Goal: Task Accomplishment & Management: Manage account settings

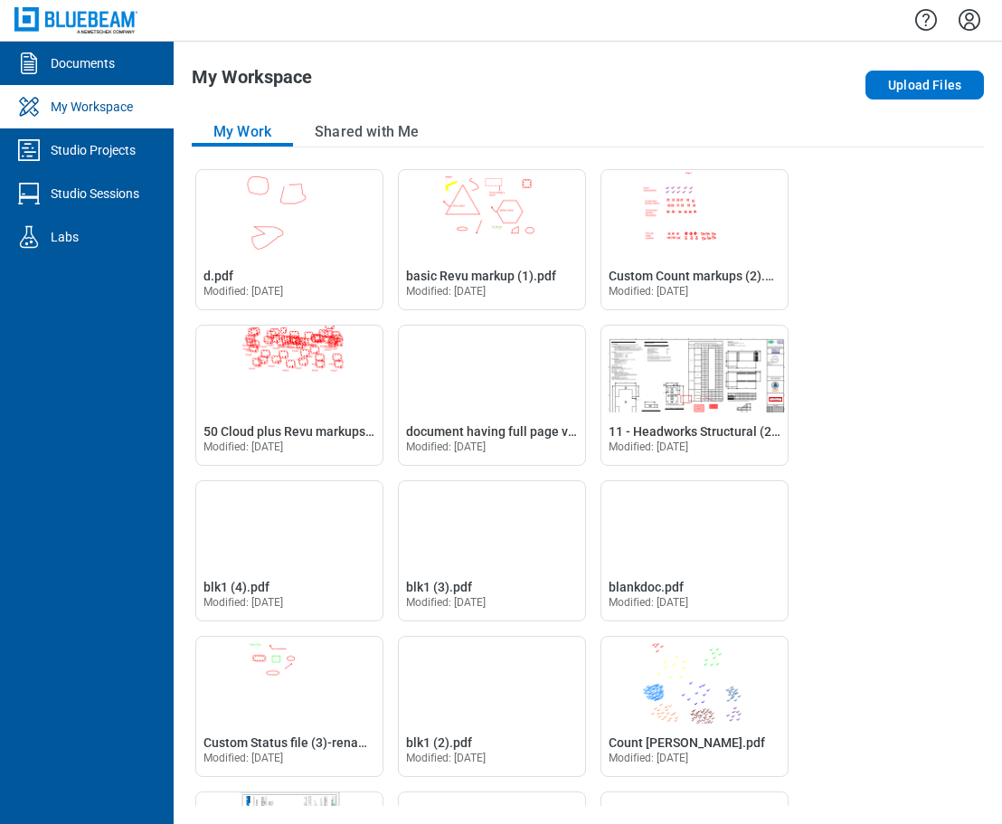
click at [974, 20] on icon "Settings" at bounding box center [969, 19] width 29 height 29
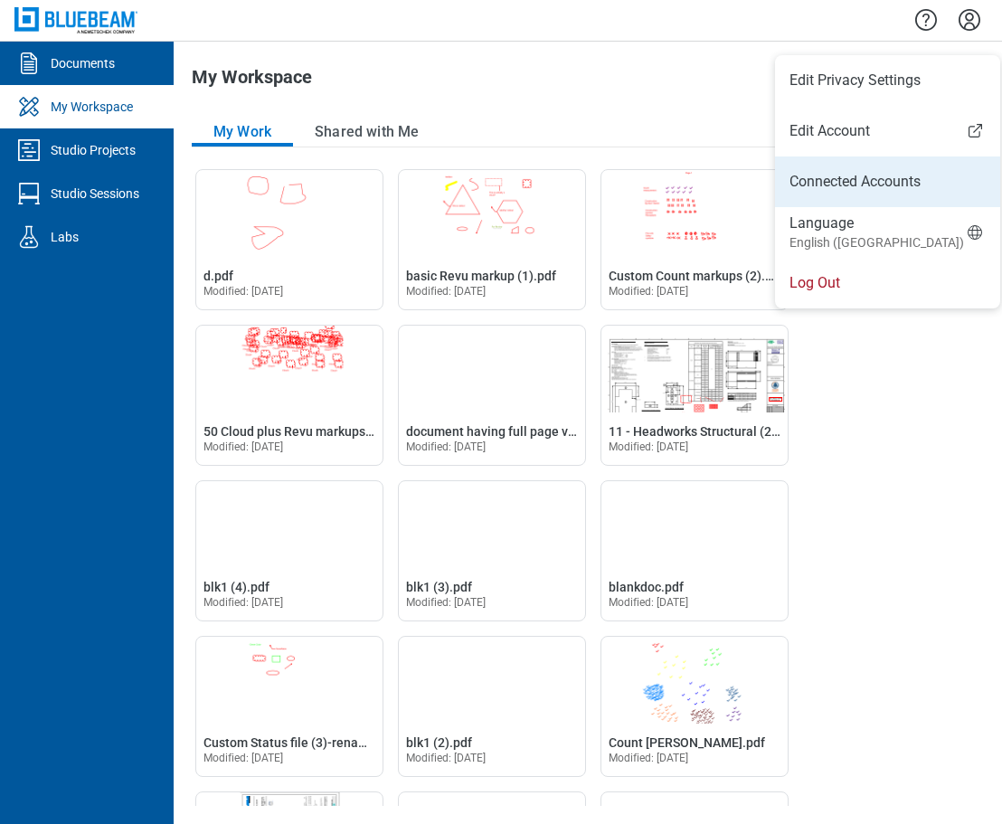
click at [850, 184] on link "Connected Accounts" at bounding box center [888, 182] width 196 height 22
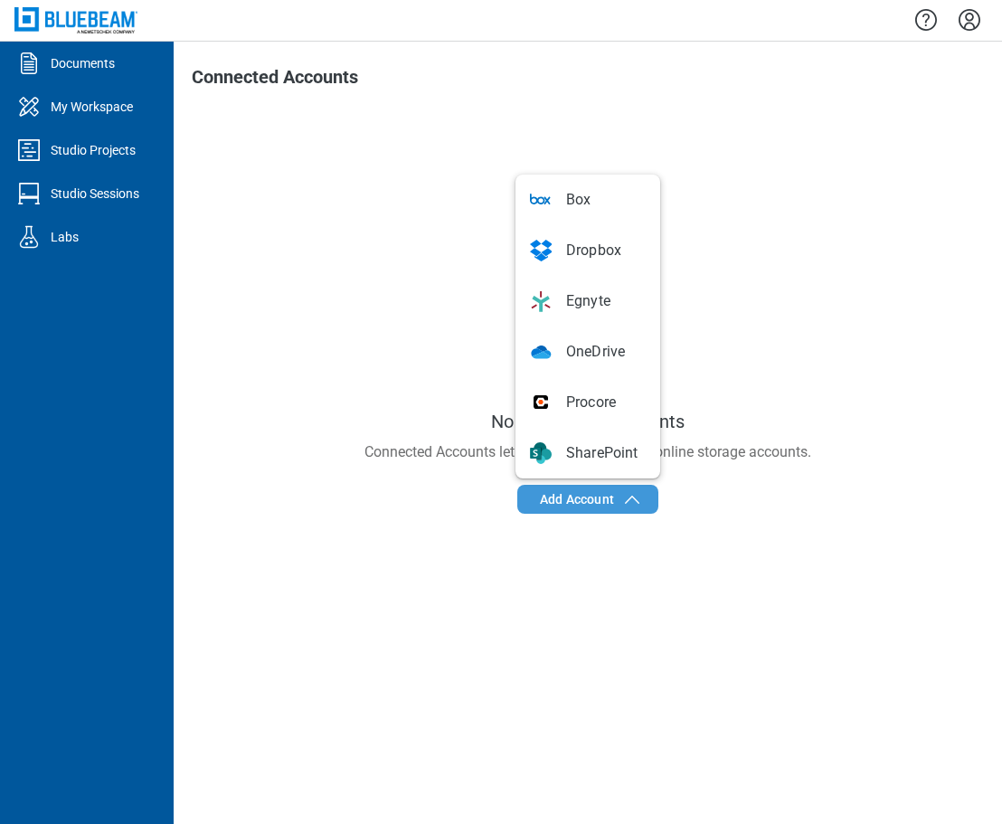
click at [627, 499] on icon "button" at bounding box center [632, 499] width 22 height 22
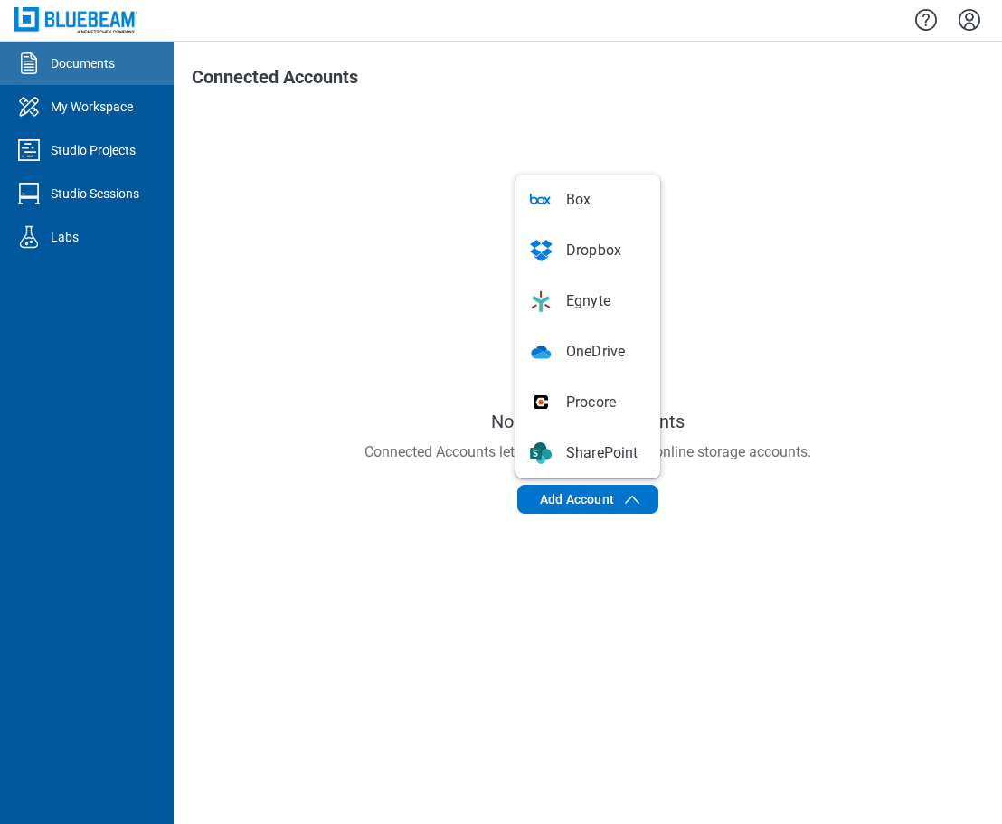
click at [90, 62] on div "Documents" at bounding box center [83, 63] width 64 height 18
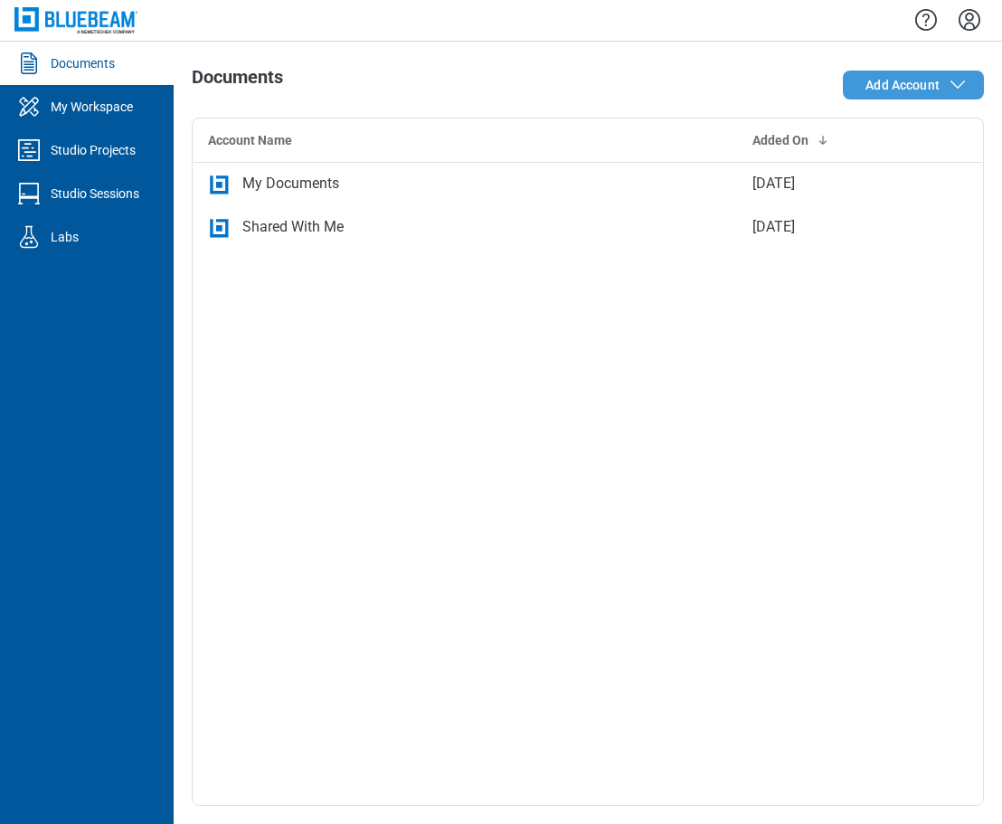
click at [904, 83] on span "Add Account" at bounding box center [903, 85] width 74 height 18
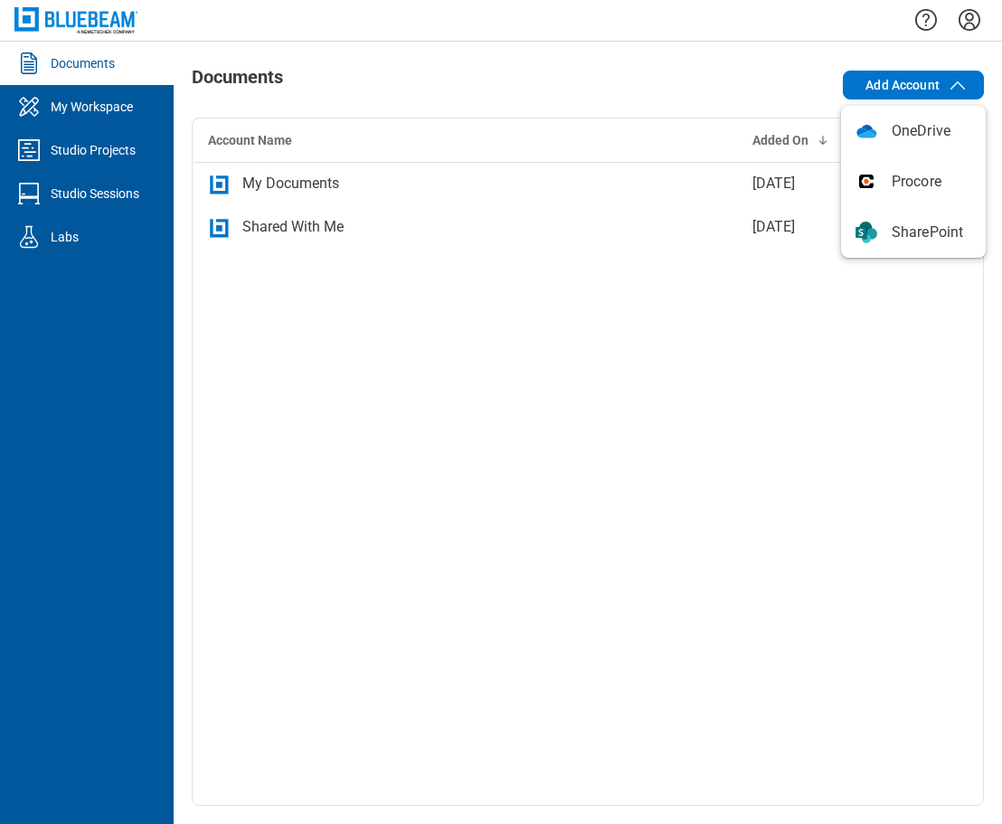
click at [976, 17] on icon "Settings" at bounding box center [969, 19] width 29 height 29
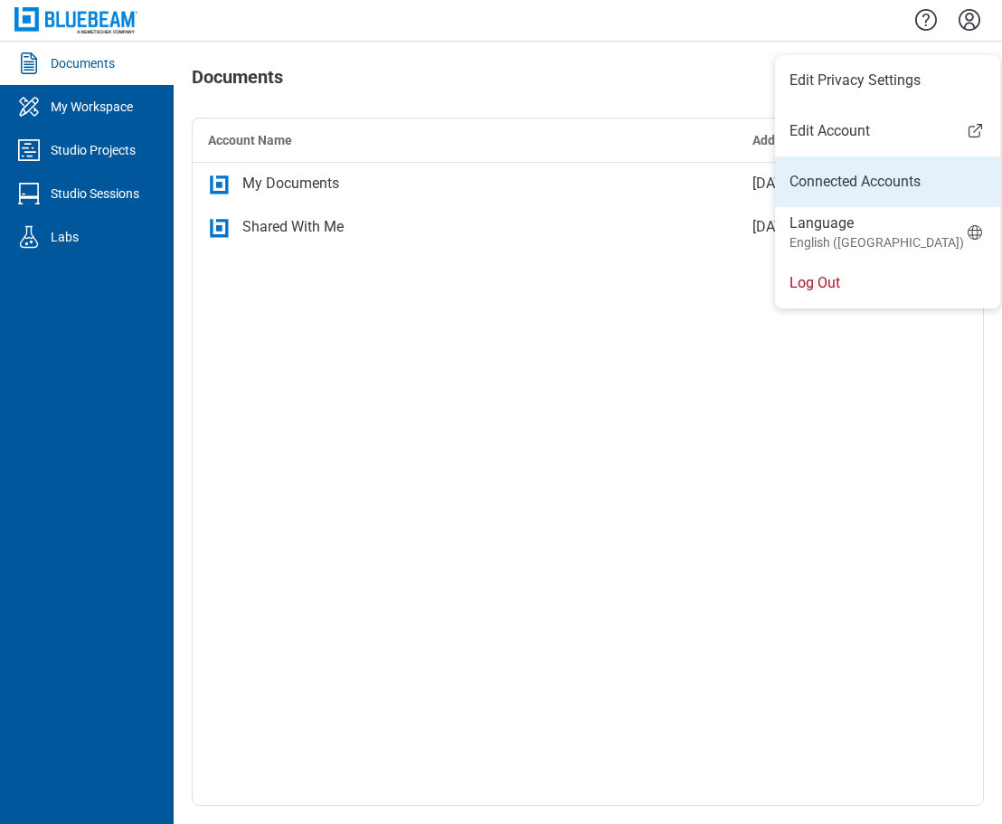
click at [856, 182] on link "Connected Accounts" at bounding box center [888, 182] width 196 height 22
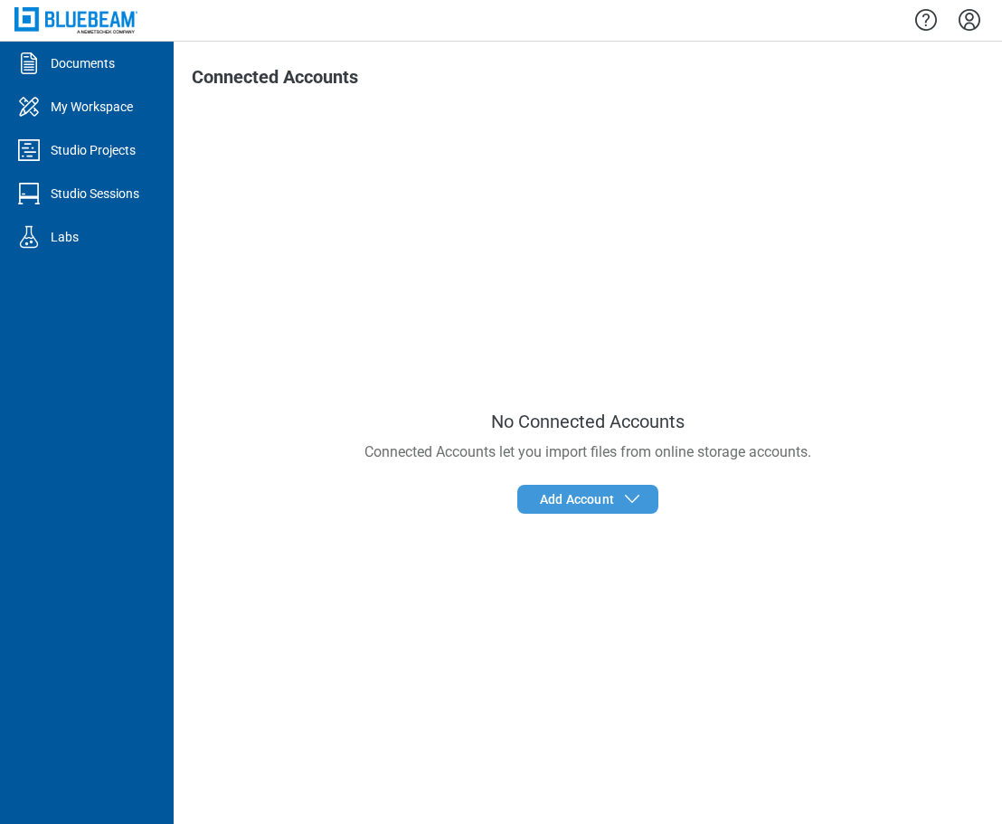
click at [606, 503] on span "Add Account" at bounding box center [577, 499] width 74 height 18
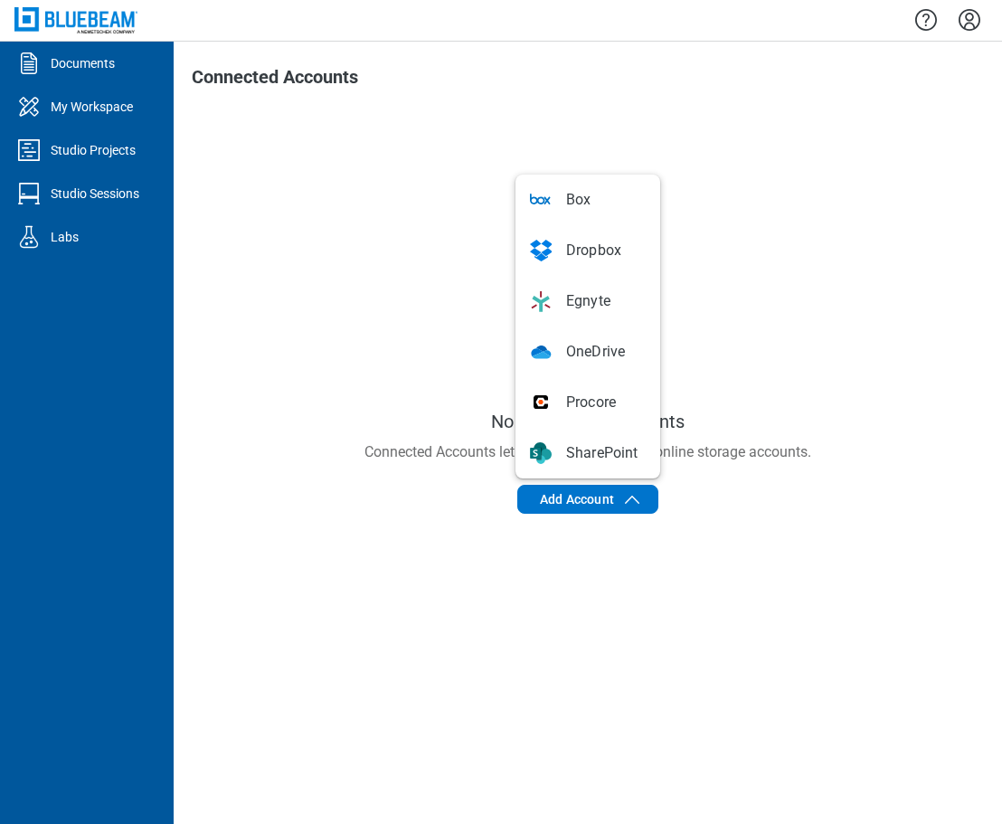
click at [974, 22] on icon "Settings" at bounding box center [969, 19] width 29 height 29
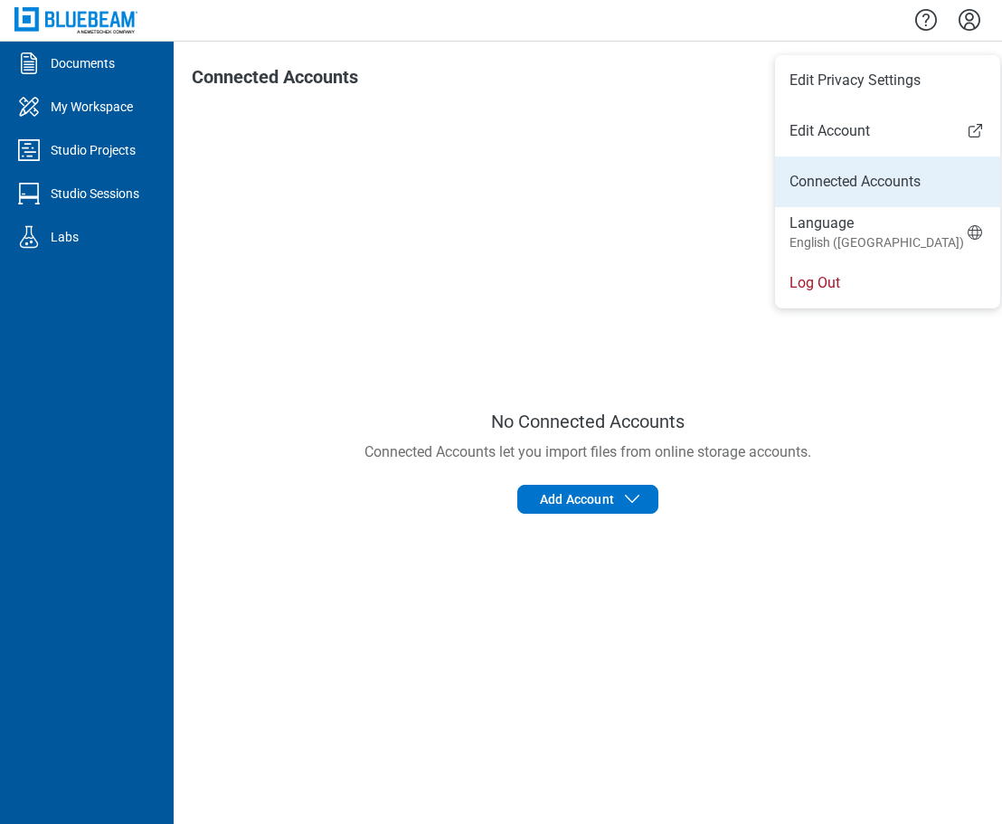
click at [839, 186] on link "Connected Accounts" at bounding box center [888, 182] width 196 height 22
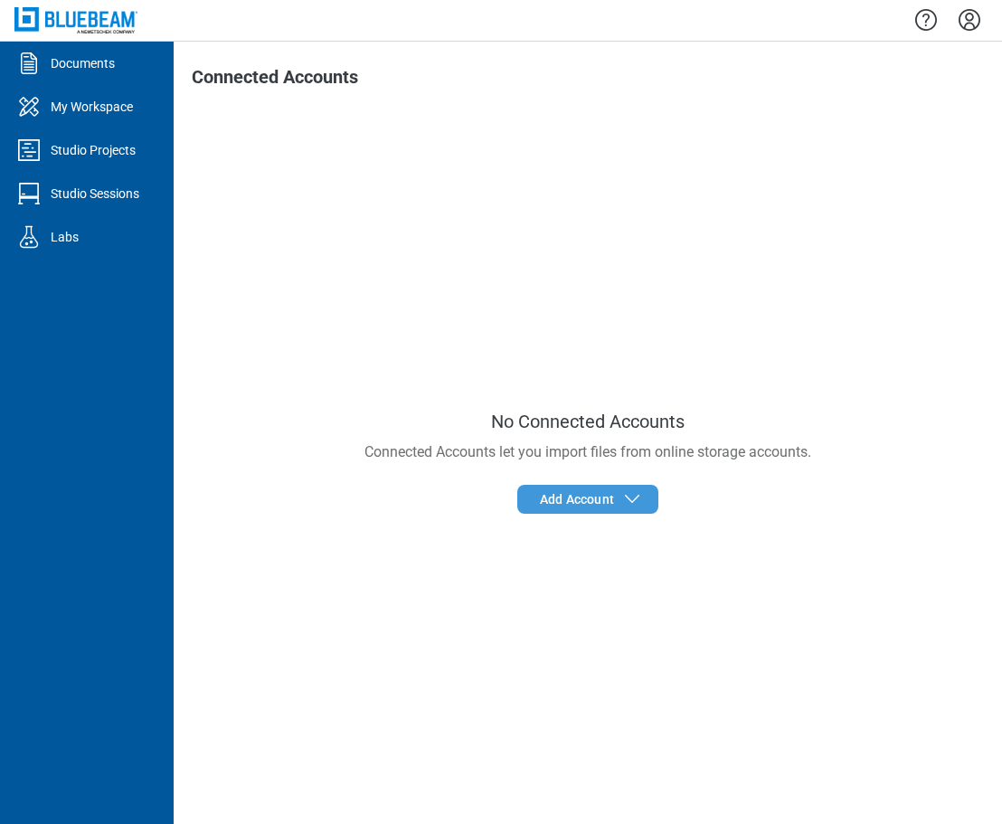
click at [589, 501] on span "Add Account" at bounding box center [577, 499] width 74 height 18
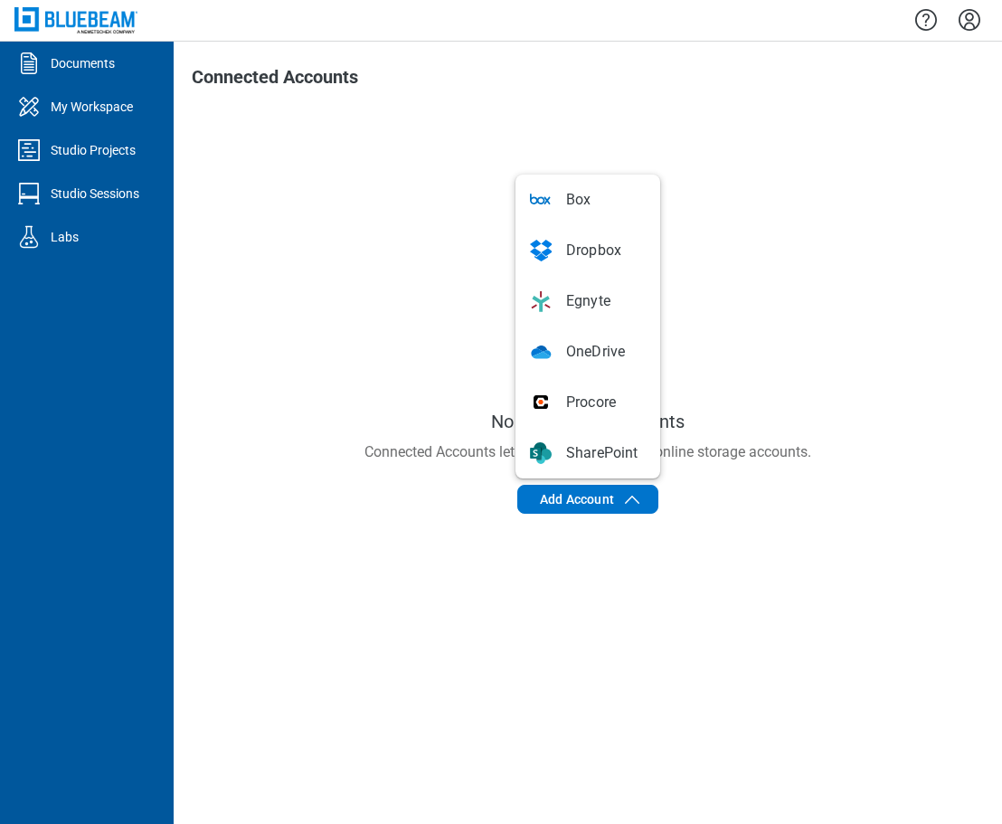
click at [964, 19] on icon "Settings" at bounding box center [969, 19] width 29 height 29
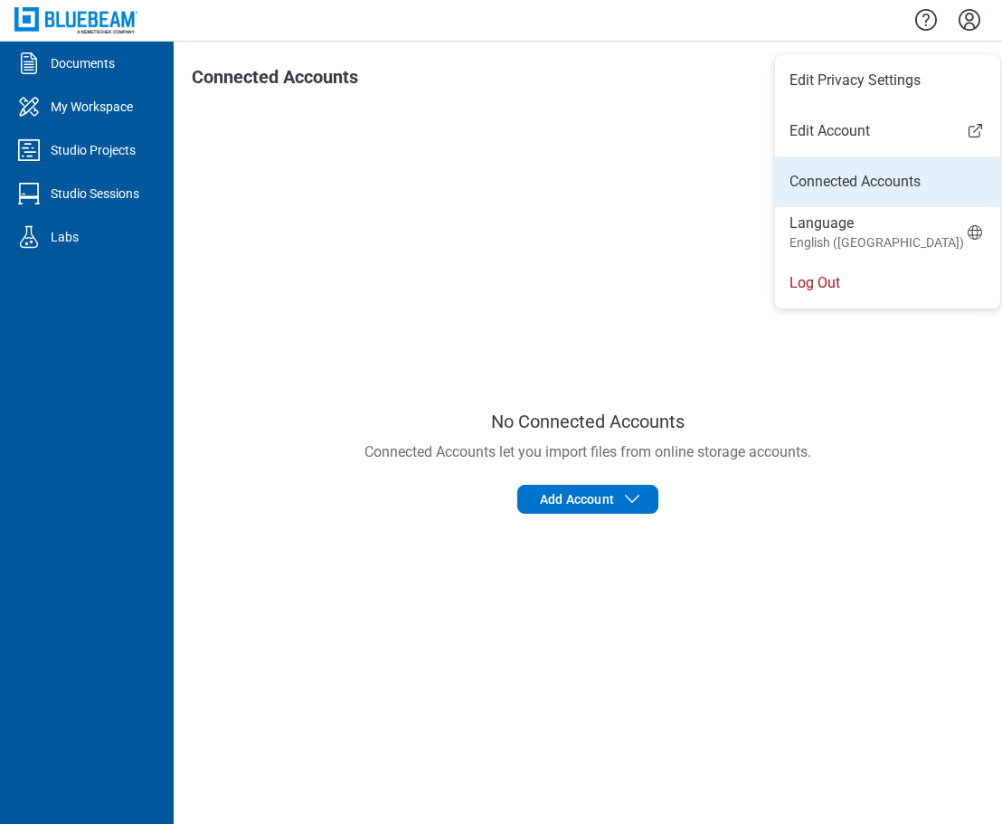
click at [881, 191] on link "Connected Accounts" at bounding box center [888, 182] width 196 height 22
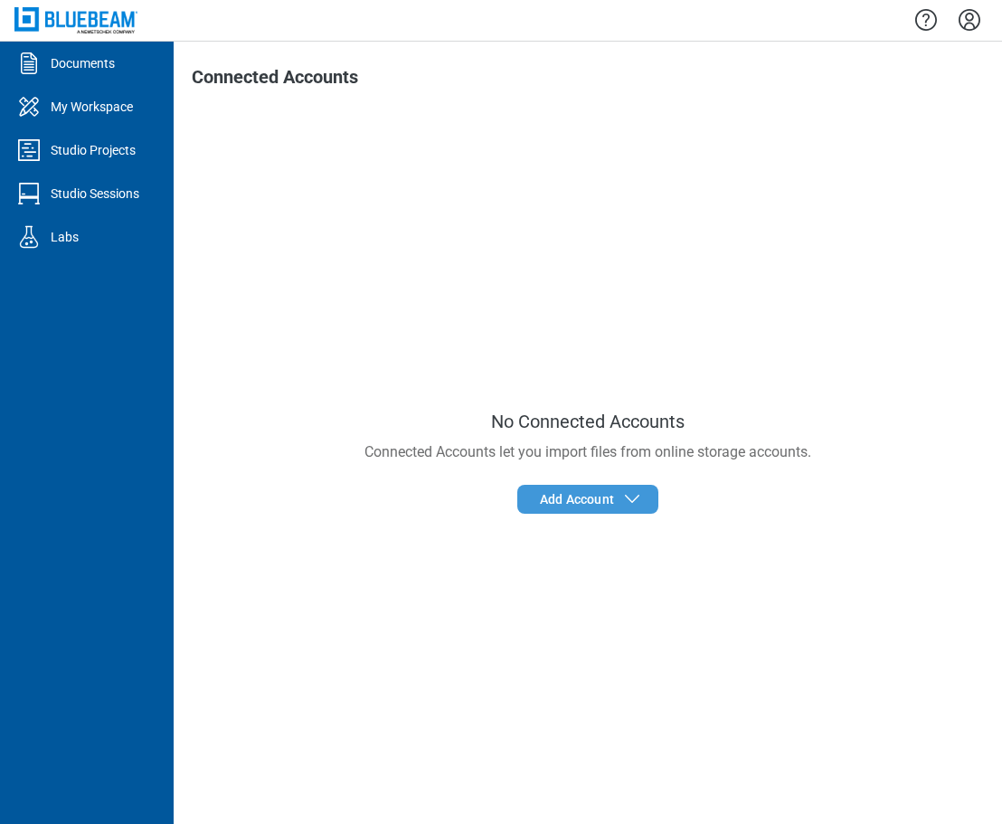
click at [599, 509] on span "Add Account" at bounding box center [591, 499] width 103 height 22
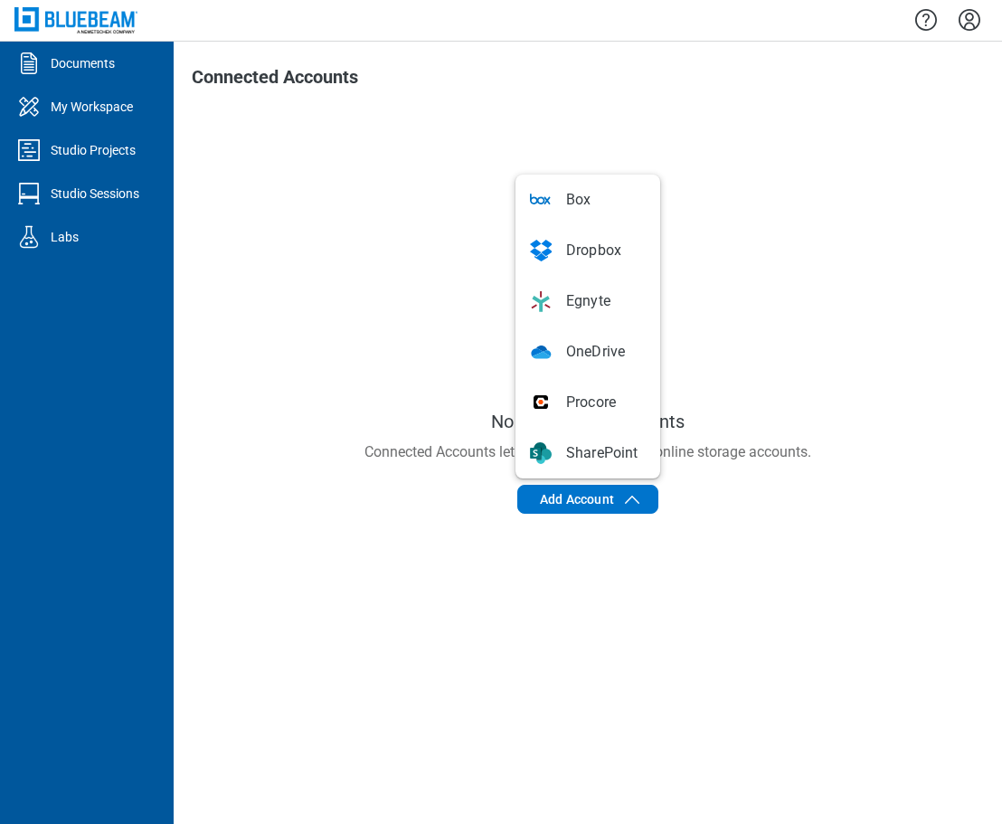
click at [809, 226] on div "No Connected Accounts Connected Accounts let you import files from online stora…" at bounding box center [588, 462] width 792 height 688
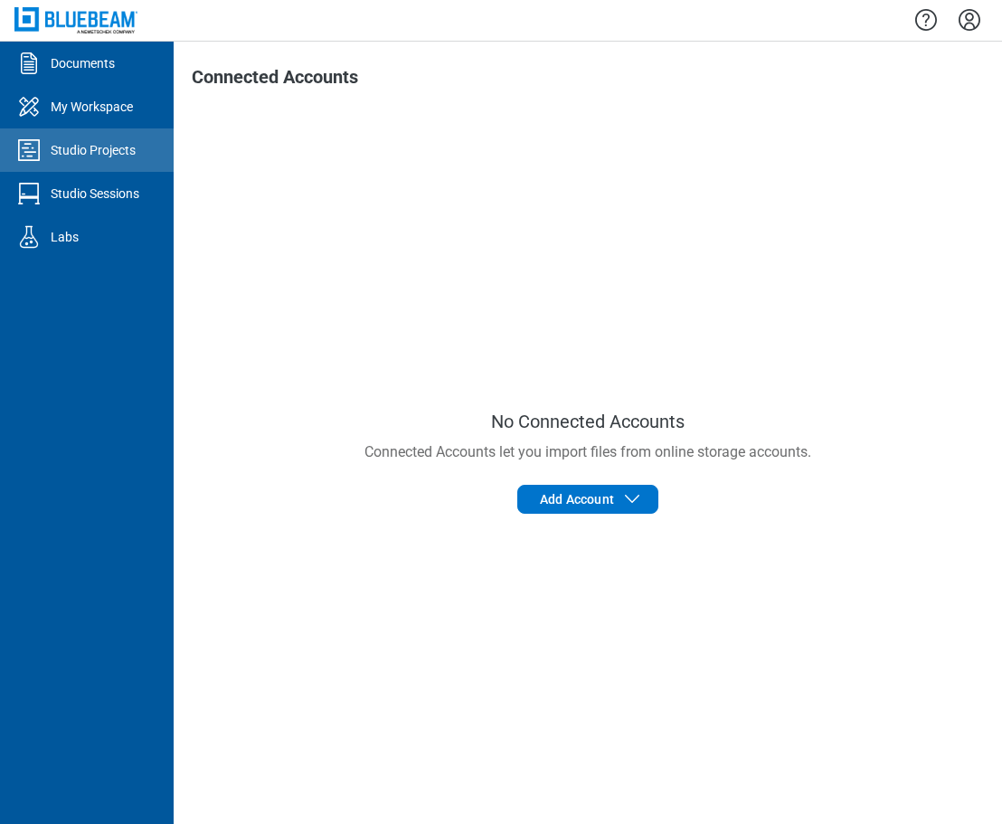
click at [88, 158] on div "Studio Projects" at bounding box center [93, 150] width 85 height 18
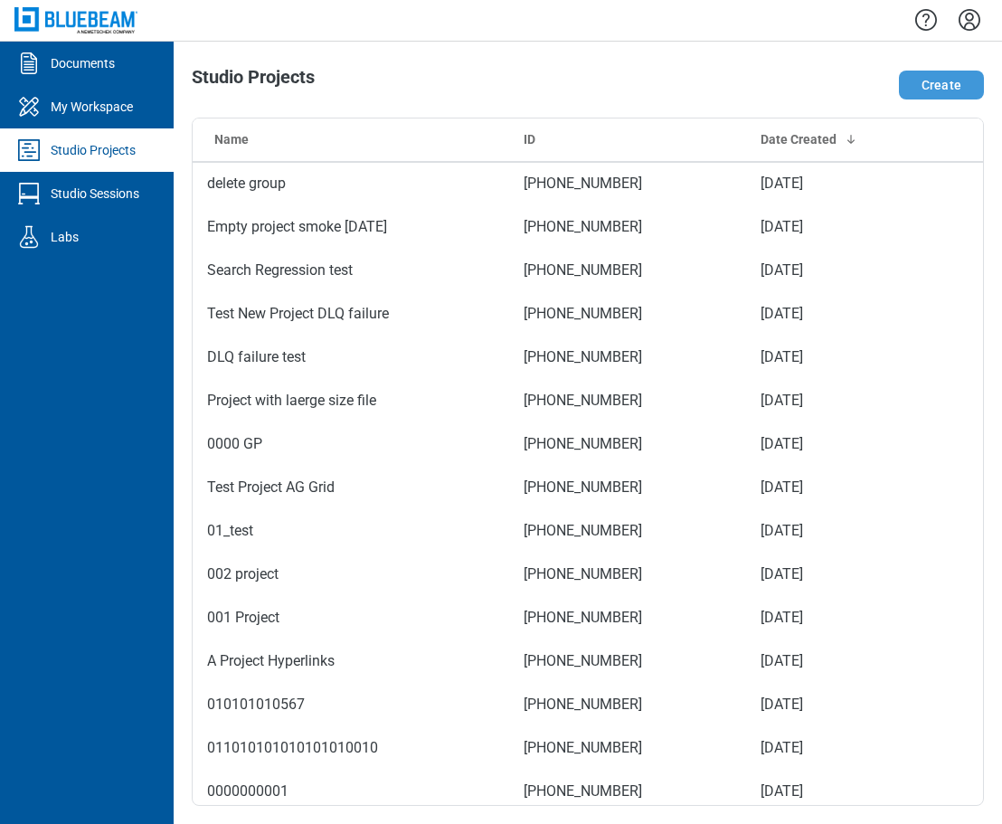
click at [939, 85] on button "Create" at bounding box center [941, 85] width 85 height 29
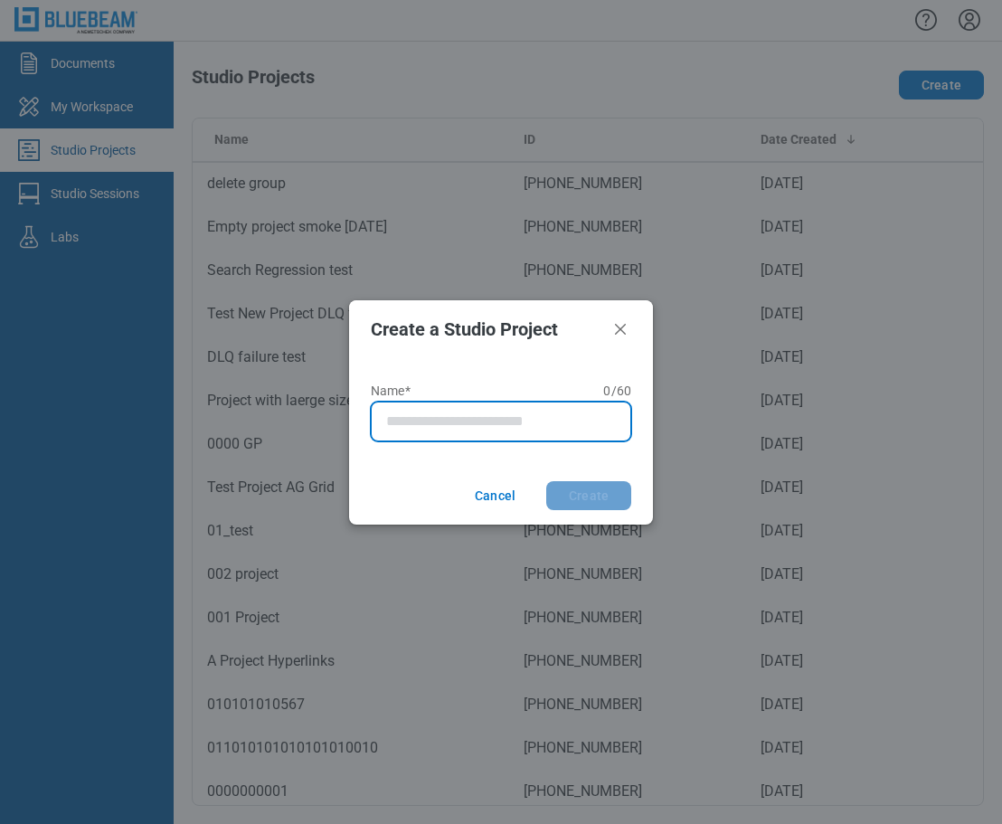
click at [468, 418] on input "Name* 0 of 60 characters 0 / 60" at bounding box center [504, 422] width 237 height 22
click at [546, 481] on button "Create" at bounding box center [588, 495] width 85 height 29
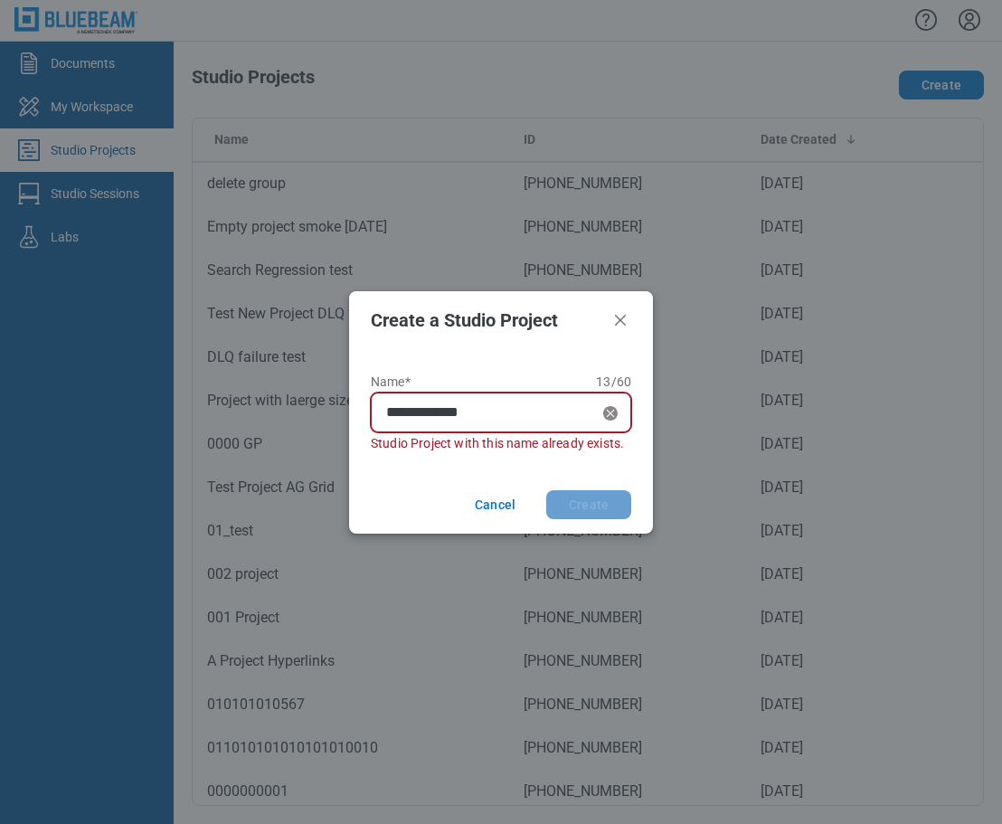
click at [485, 404] on input "**********" at bounding box center [492, 413] width 212 height 22
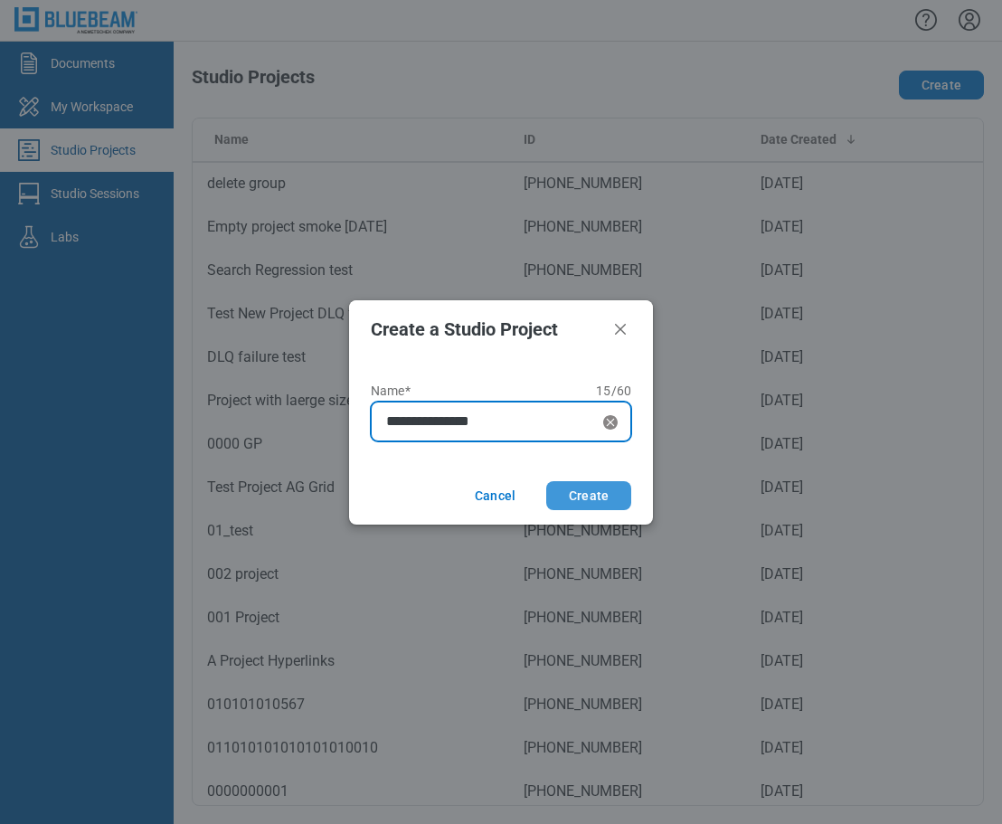
type input "**********"
click at [588, 499] on button "Create" at bounding box center [588, 495] width 85 height 29
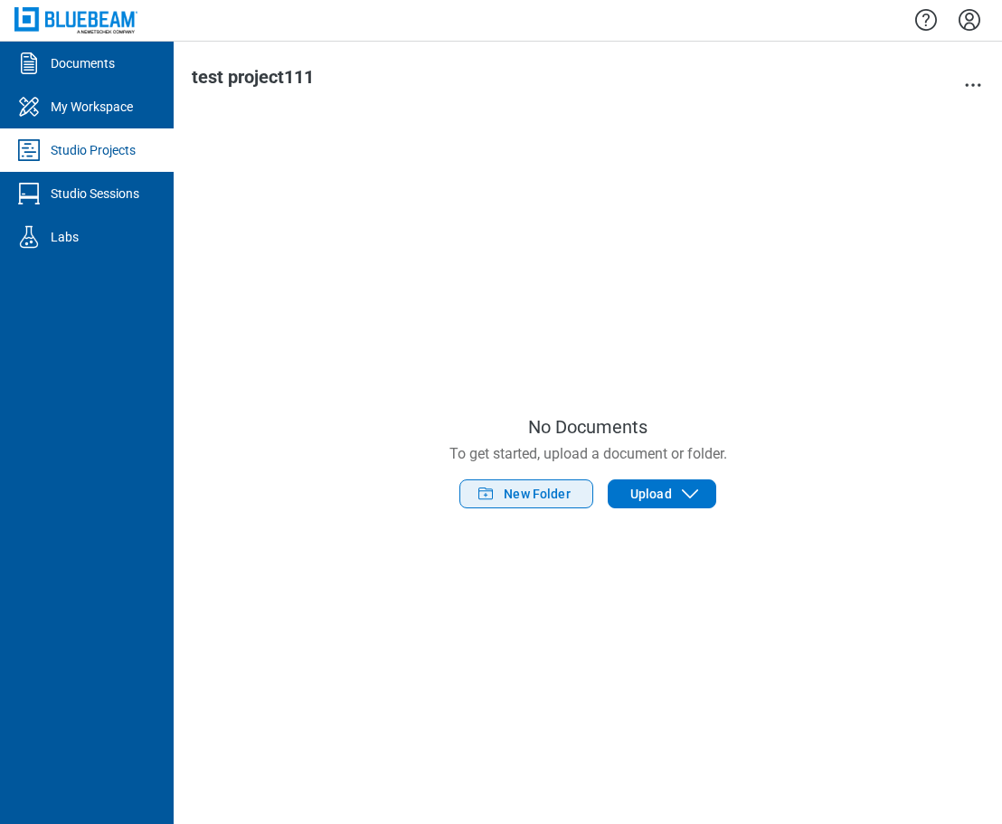
click at [540, 497] on span "New Folder" at bounding box center [537, 494] width 67 height 18
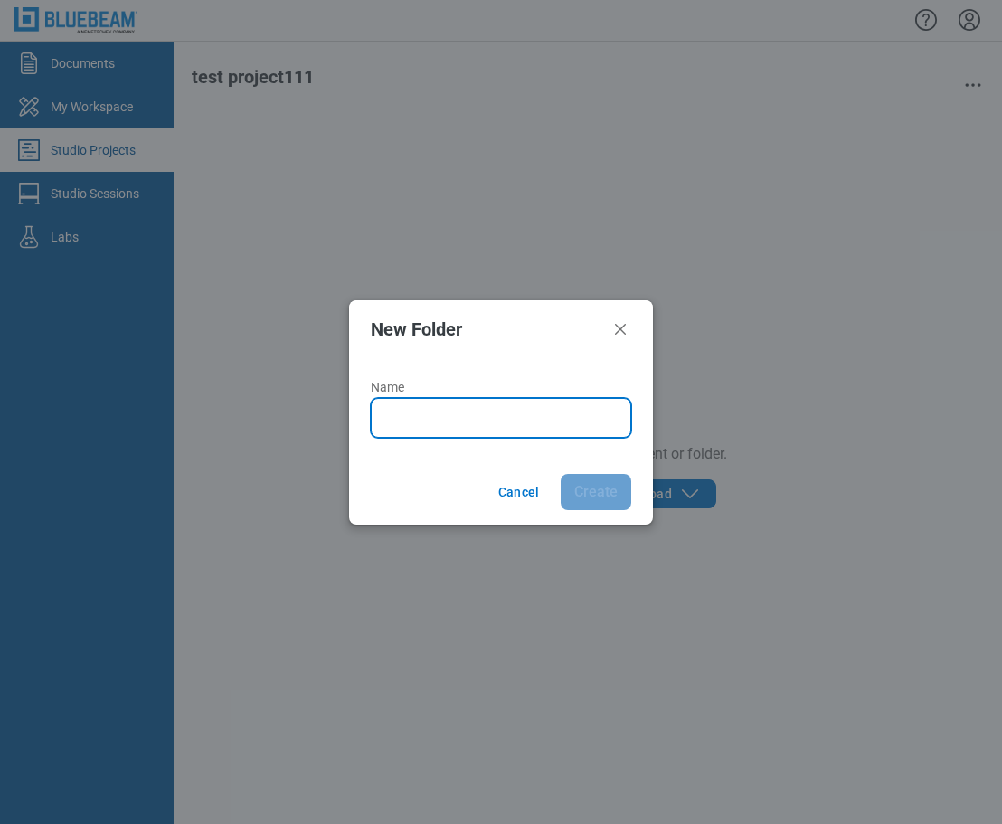
click at [485, 416] on input "Name" at bounding box center [504, 418] width 237 height 22
type input "*******"
click at [561, 474] on button "Create" at bounding box center [596, 492] width 71 height 36
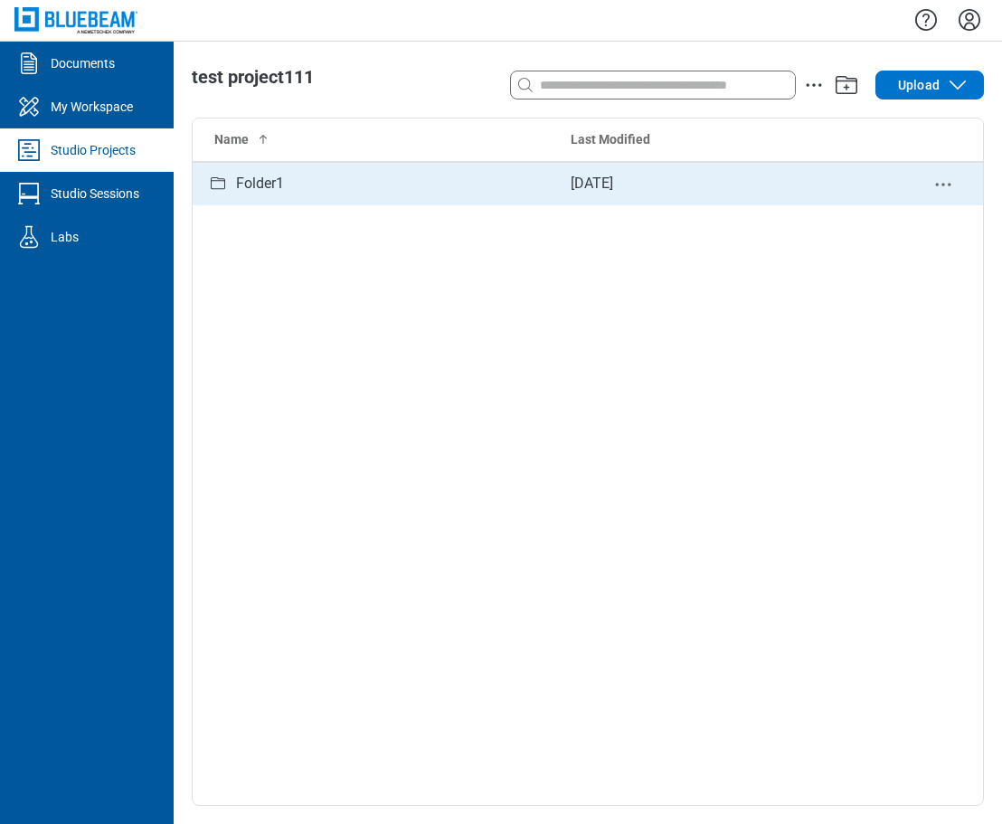
click at [280, 188] on div "Folder1" at bounding box center [260, 184] width 48 height 23
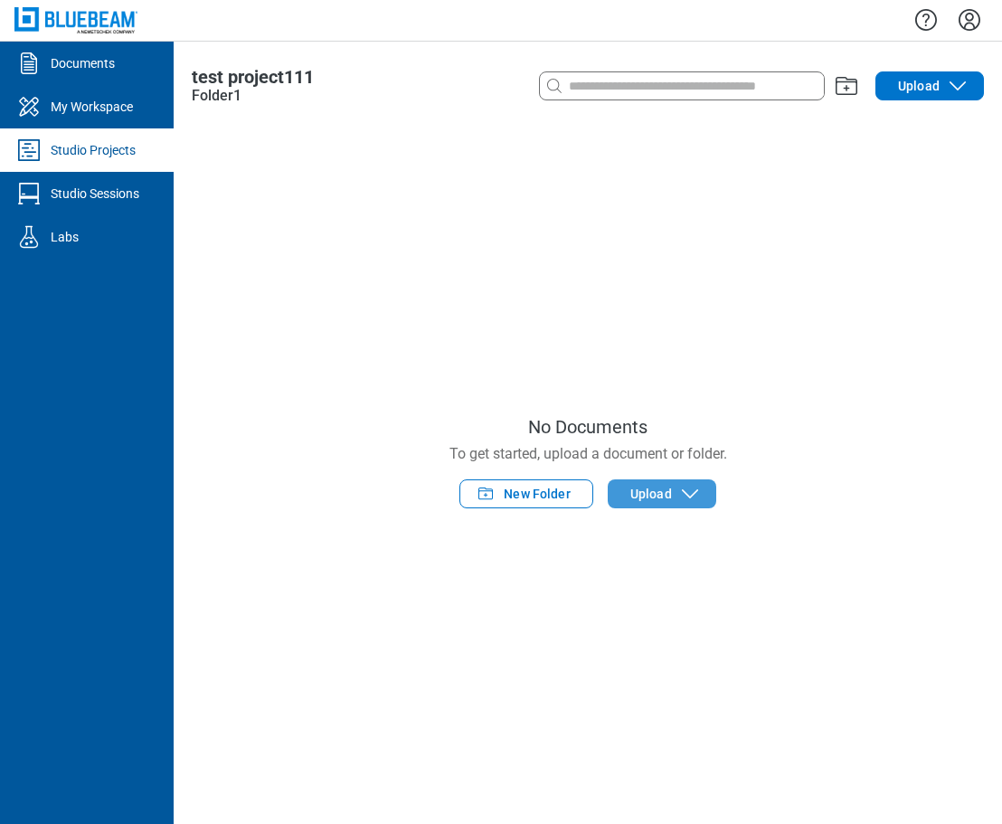
click at [639, 497] on span "Upload" at bounding box center [651, 494] width 42 height 18
drag, startPoint x: 630, startPoint y: 88, endPoint x: 645, endPoint y: 96, distance: 16.6
click at [632, 90] on input at bounding box center [694, 86] width 259 height 20
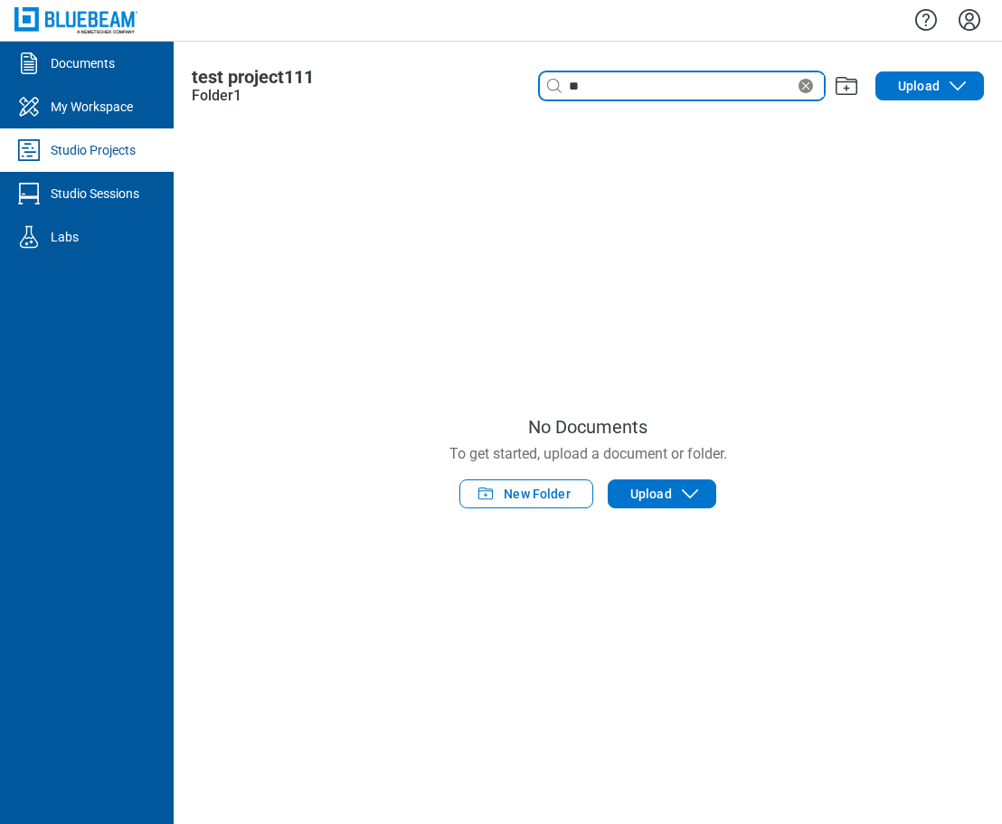
type input "*"
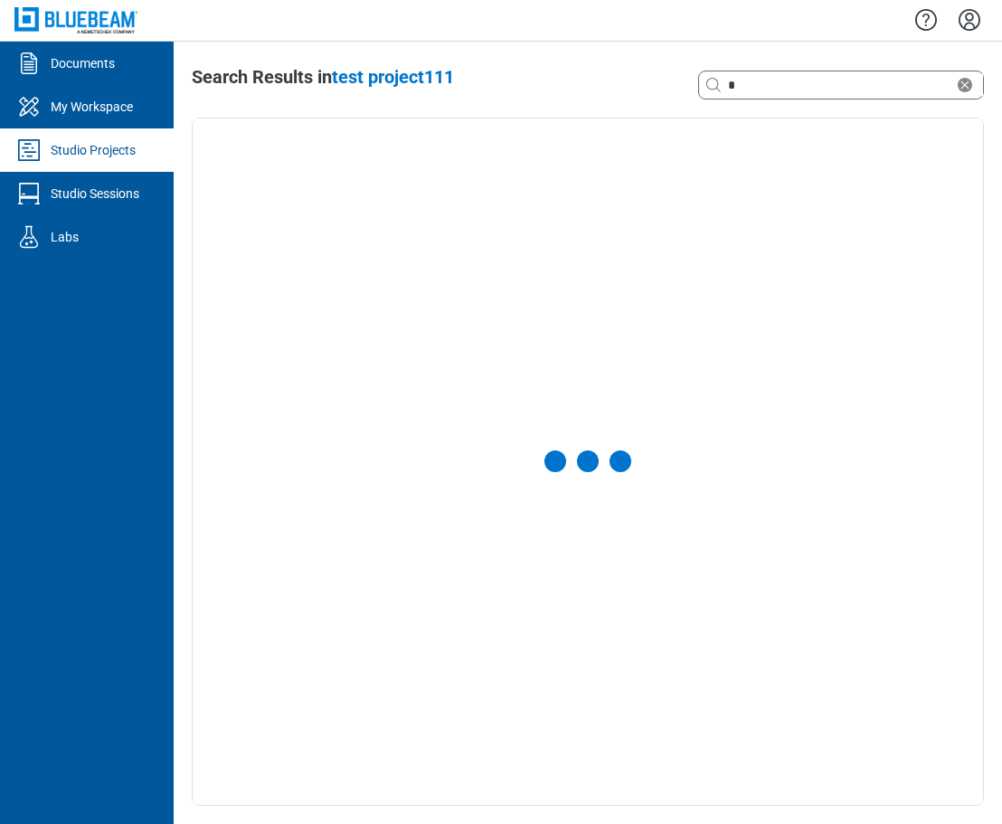
select select "**********"
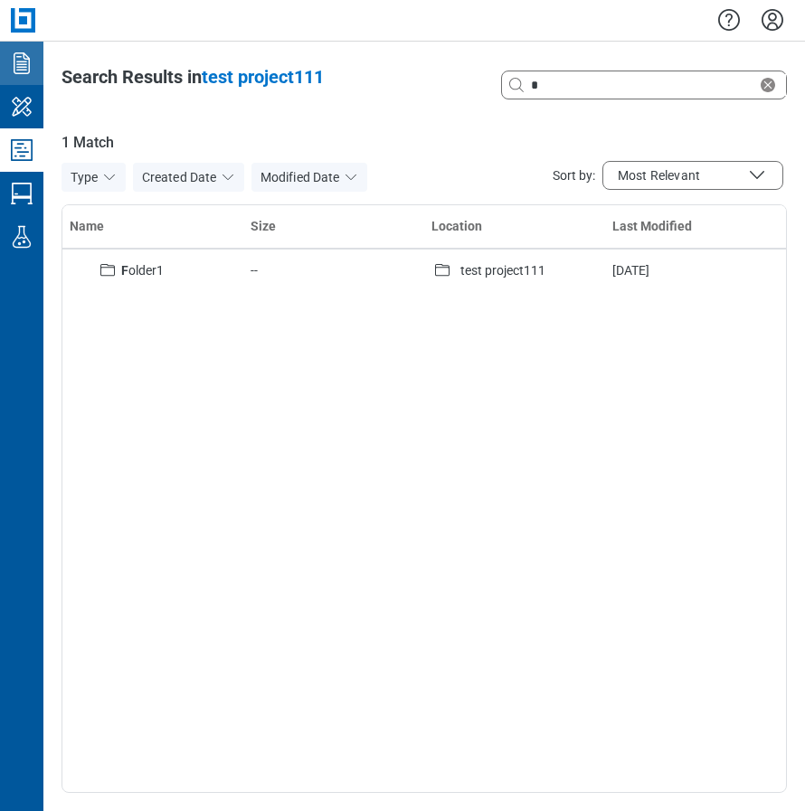
click at [20, 71] on icon "Documents" at bounding box center [21, 63] width 29 height 29
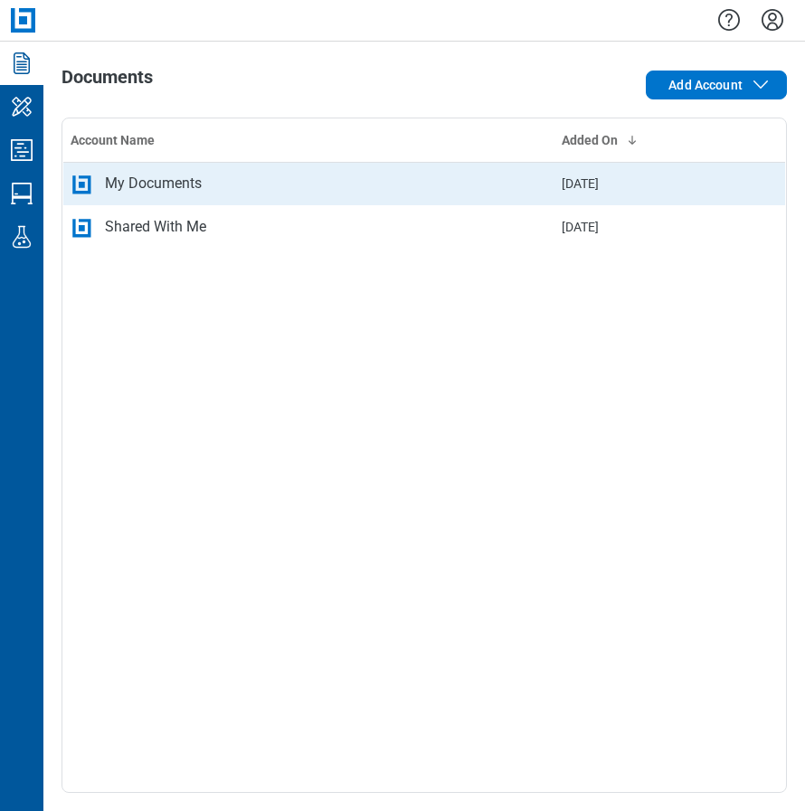
click at [178, 187] on div "My Documents" at bounding box center [153, 184] width 97 height 22
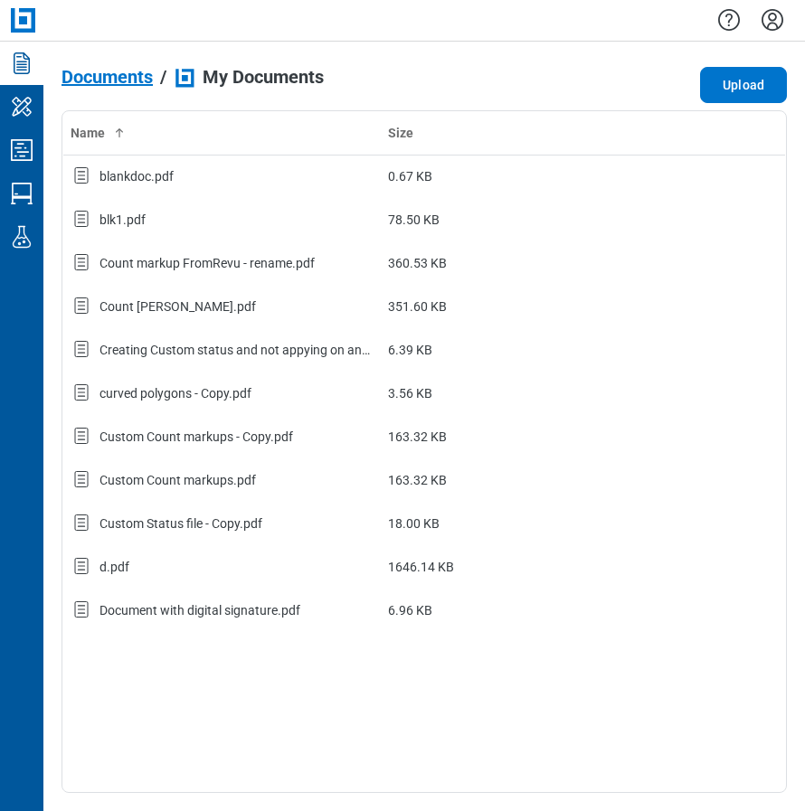
click at [83, 77] on span "Documents" at bounding box center [107, 77] width 91 height 20
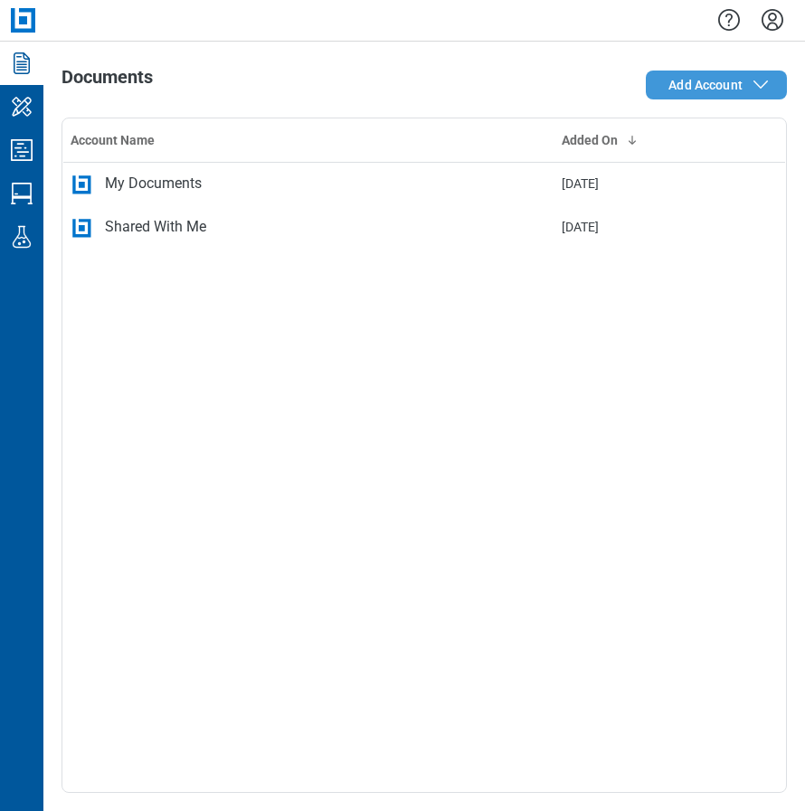
click at [701, 90] on span "Add Account" at bounding box center [705, 85] width 74 height 18
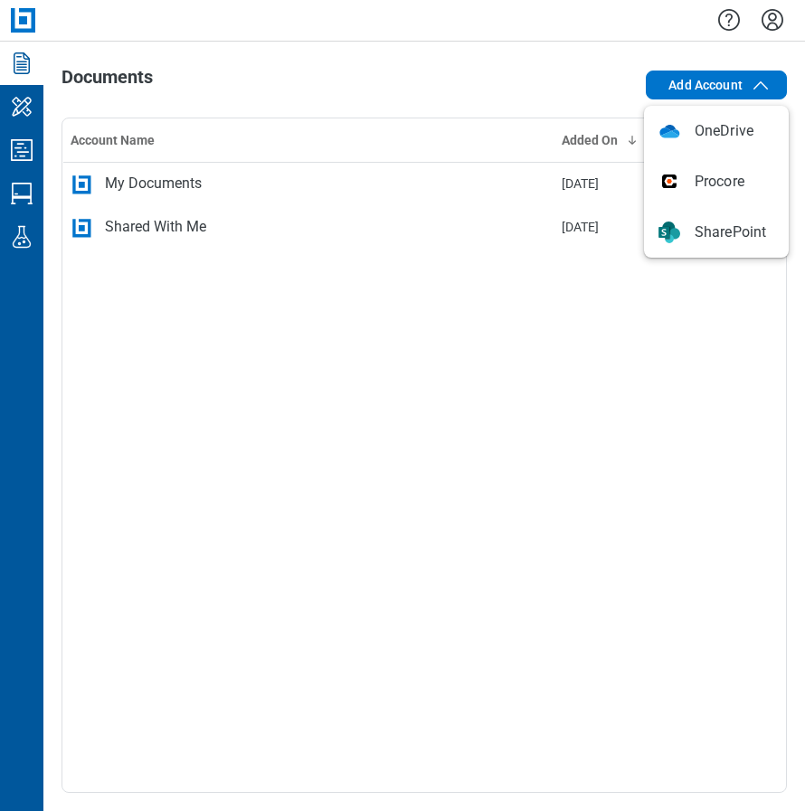
click at [242, 428] on div "Account Name Added On My Documents [DATE] Shared With Me [DATE]" at bounding box center [424, 456] width 725 height 676
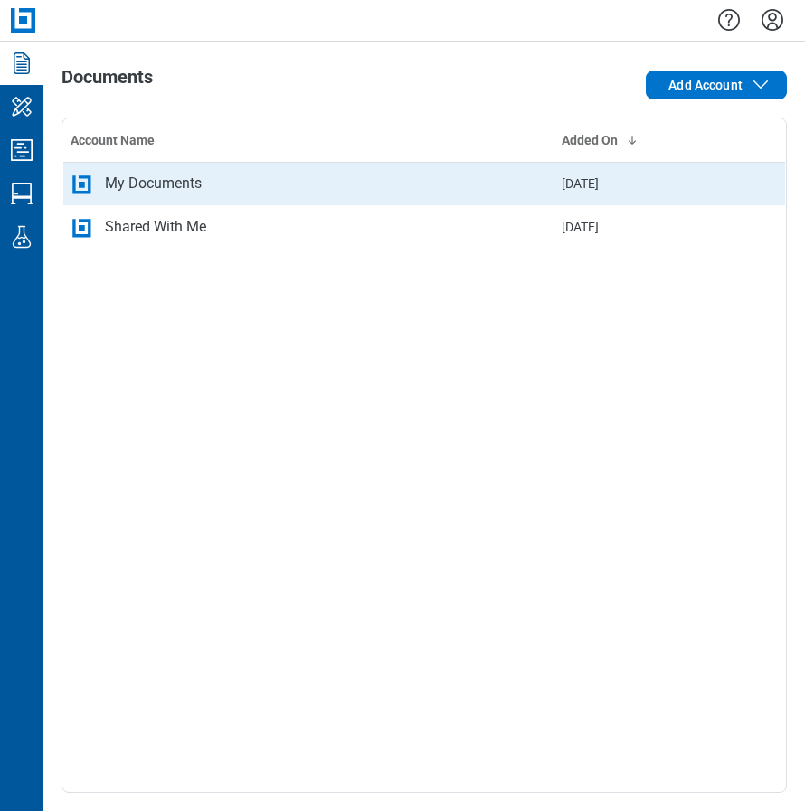
click at [182, 191] on div "My Documents" at bounding box center [153, 184] width 97 height 22
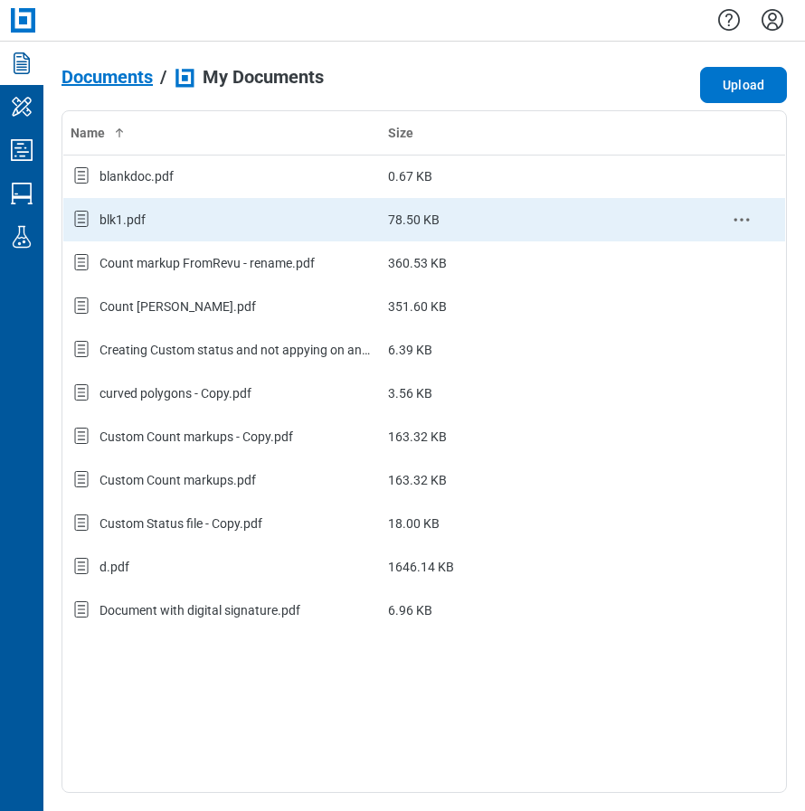
click at [109, 225] on div "blk1.pdf" at bounding box center [122, 220] width 46 height 18
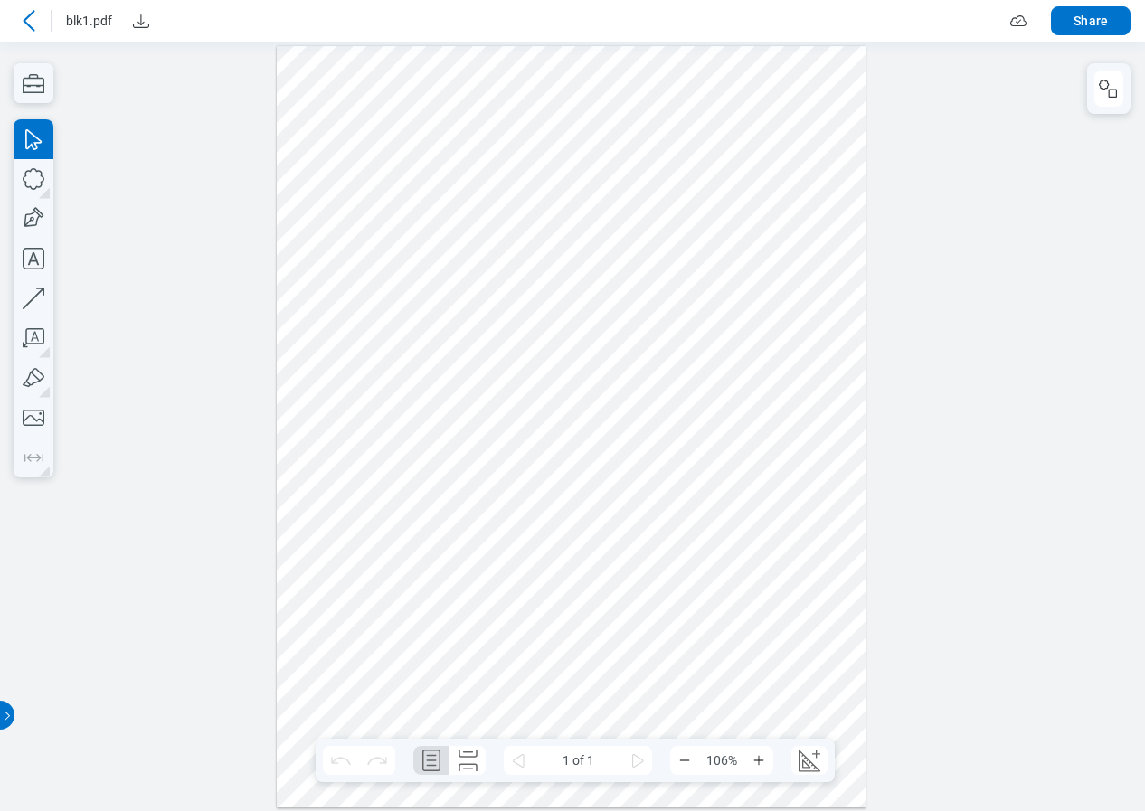
click at [578, 157] on div at bounding box center [571, 426] width 589 height 762
